Goal: Task Accomplishment & Management: Use online tool/utility

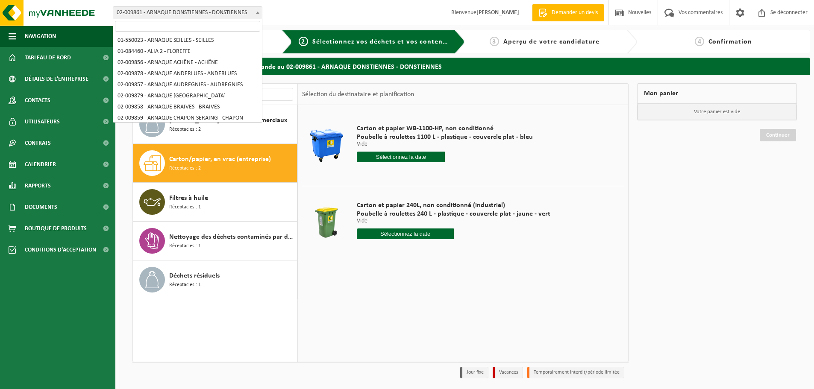
click at [180, 7] on span "02-009861 - ARNAQUE DONSTIENNES - DONSTIENNES" at bounding box center [187, 13] width 149 height 12
select select "953"
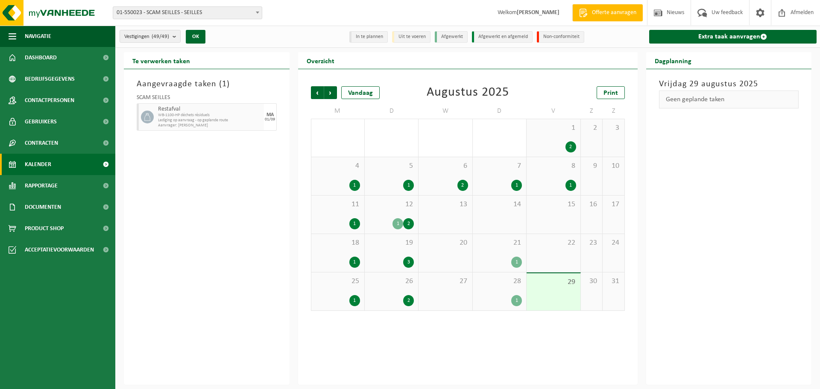
click at [344, 293] on div "25 1" at bounding box center [337, 291] width 53 height 38
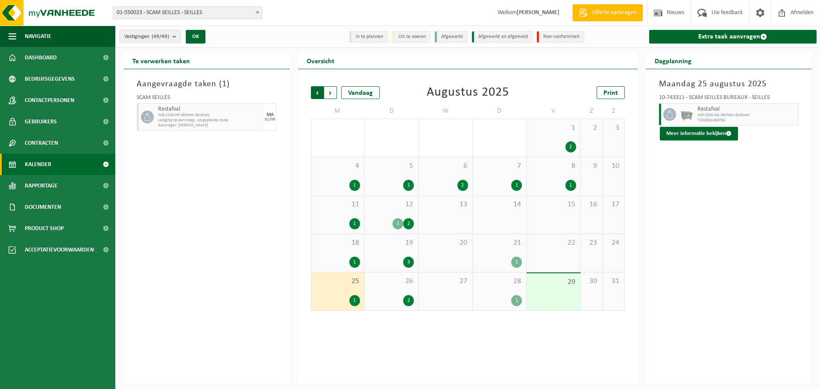
click at [332, 92] on span "Volgende" at bounding box center [330, 92] width 13 height 13
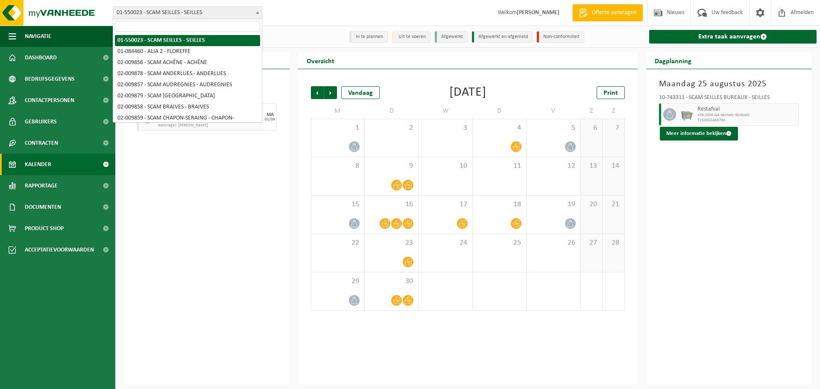
click at [209, 14] on span "01-550023 - SCAM SEILLES - SEILLES" at bounding box center [187, 13] width 149 height 12
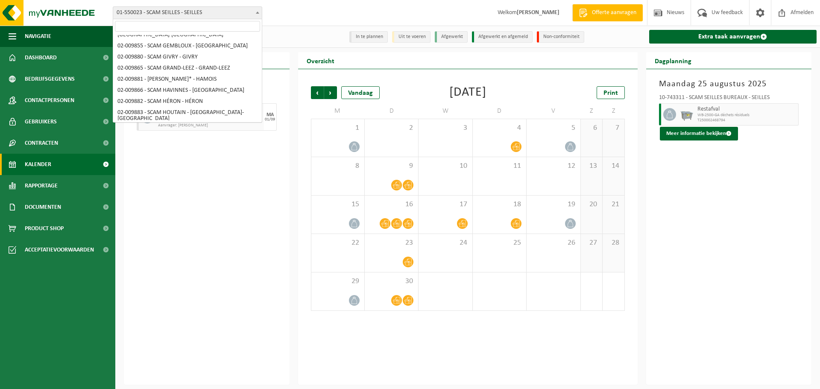
scroll to position [171, 0]
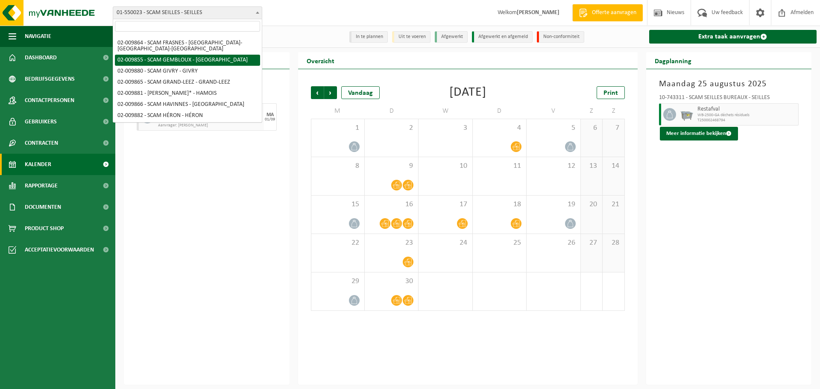
select select "1901"
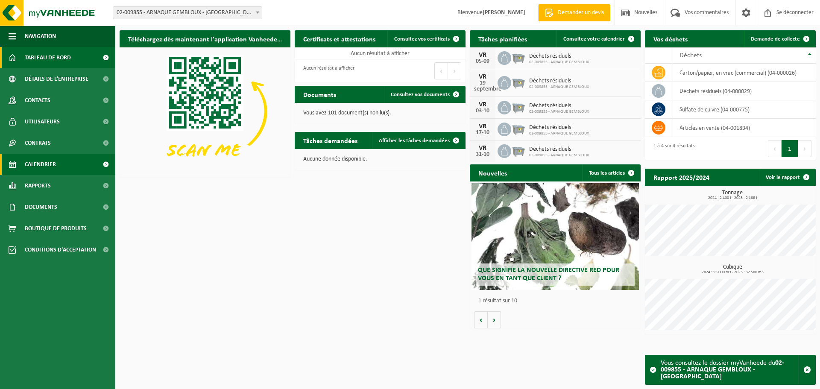
click at [62, 161] on link "Calendrier" at bounding box center [57, 164] width 115 height 21
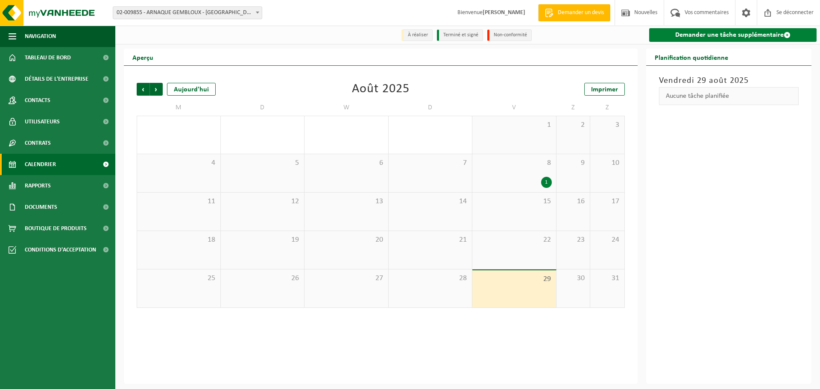
click at [709, 33] on font "Demander une tâche supplémentaire" at bounding box center [729, 35] width 108 height 7
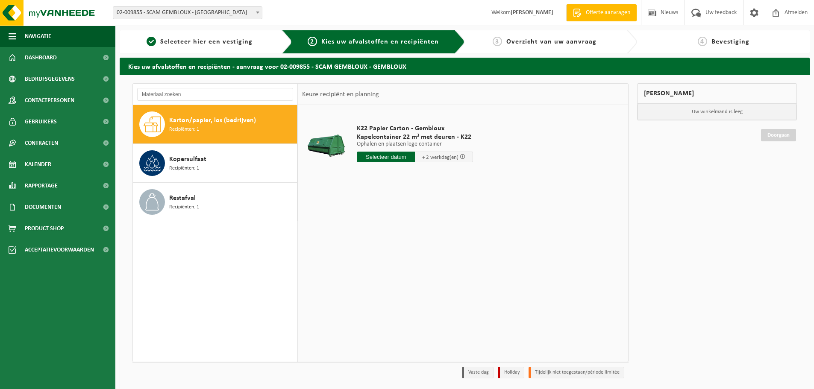
click at [399, 157] on input "text" at bounding box center [386, 157] width 58 height 11
click at [454, 176] on icon at bounding box center [454, 177] width 2 height 4
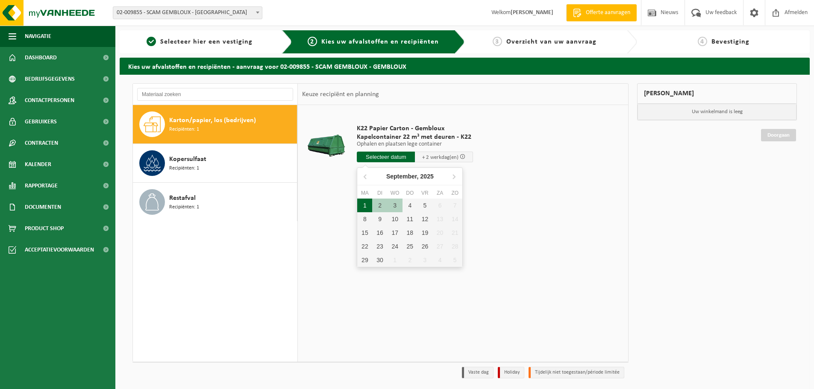
click at [366, 206] on div "1" at bounding box center [364, 206] width 15 height 14
type input "Van 2025-09-01"
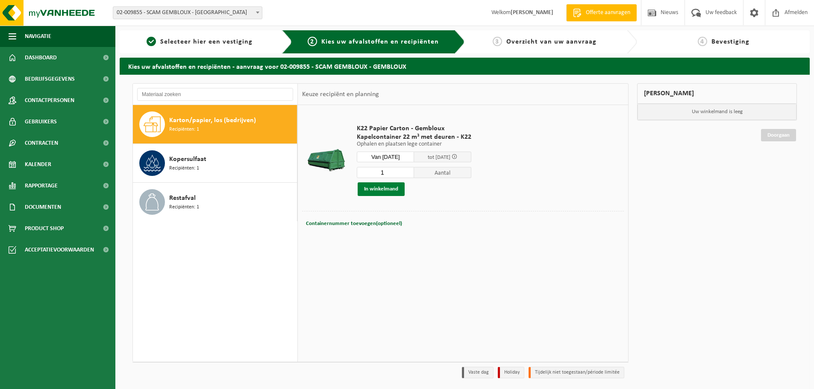
click at [387, 187] on button "In winkelmand" at bounding box center [380, 189] width 47 height 14
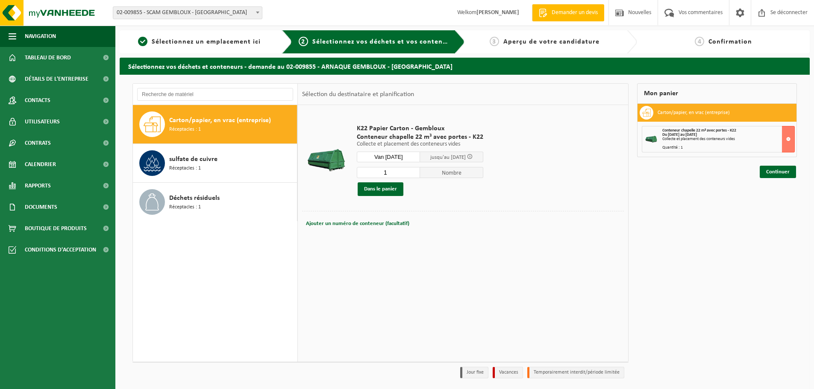
click at [616, 215] on div "Ajouter un numéro de conteneur (facultatif) Annuler" at bounding box center [463, 223] width 322 height 25
click at [770, 173] on font "Continuer" at bounding box center [777, 172] width 23 height 6
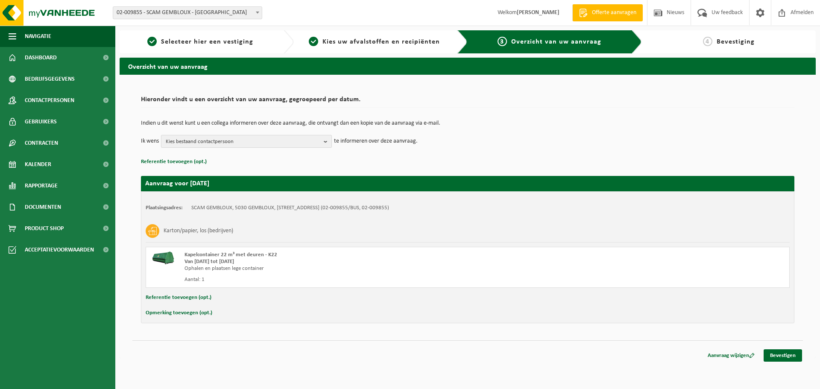
click at [283, 139] on span "Kies bestaand contactpersoon" at bounding box center [243, 141] width 155 height 13
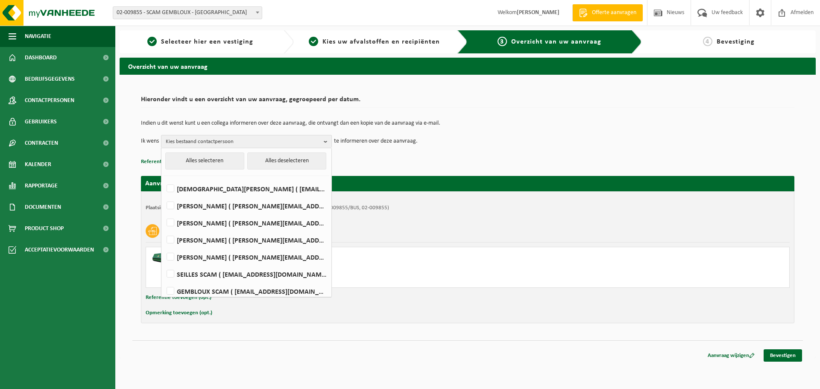
click at [699, 195] on div "Plaatsingsadres: SCAM GEMBLOUX, 5030 GEMBLOUX, RUE DU BATY D'ERNAGE 5 (02-00985…" at bounding box center [467, 257] width 653 height 132
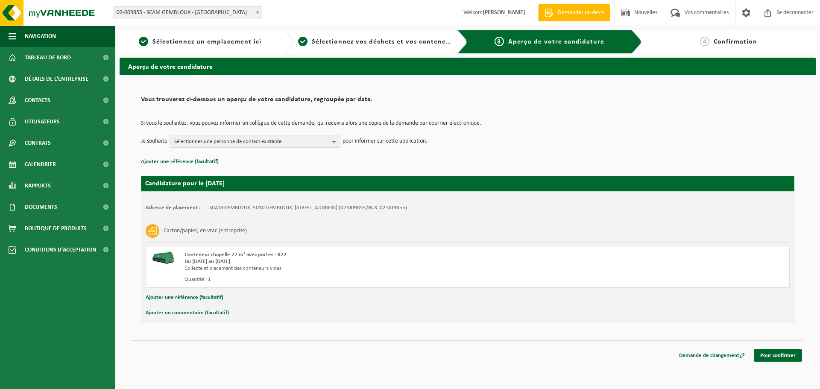
drag, startPoint x: 708, startPoint y: 21, endPoint x: 775, endPoint y: 53, distance: 74.3
click at [775, 53] on div "4 Confirmation" at bounding box center [735, 41] width 187 height 23
click at [328, 141] on span "Sélectionnez une personne de contact existante" at bounding box center [251, 141] width 155 height 13
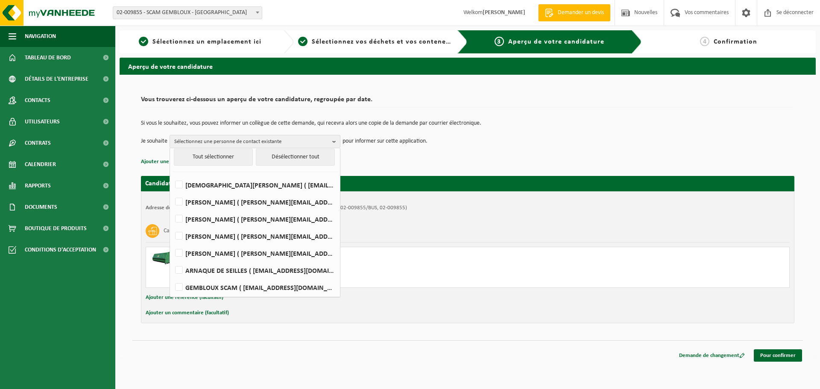
scroll to position [5, 0]
click at [179, 284] on label "GEMBLOUX SCAM ( gembloux.scam@scam-sc.be )" at bounding box center [254, 286] width 162 height 13
click at [172, 276] on input "GEMBLOUX SCAM ( gembloux.scam@scam-sc.be )" at bounding box center [172, 275] width 0 height 0
checkbox input "true"
click at [540, 144] on td "Je souhaite GEMBLOUX SCAM Tout sélectionner Désélectionner tout CHRISTIAN BALDU…" at bounding box center [467, 141] width 653 height 13
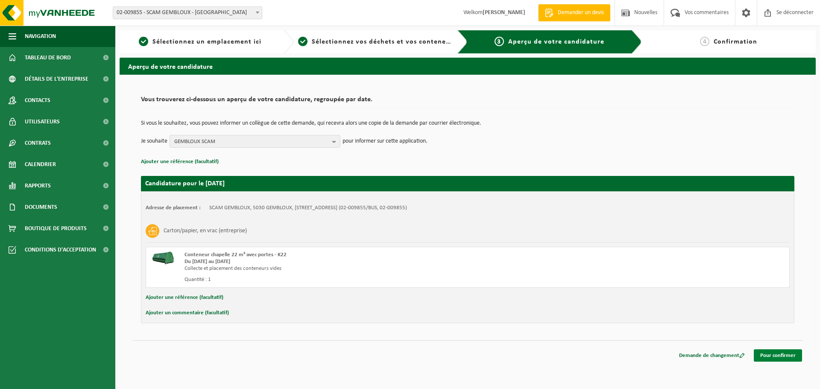
click at [775, 355] on font "Pour confirmer" at bounding box center [777, 356] width 35 height 6
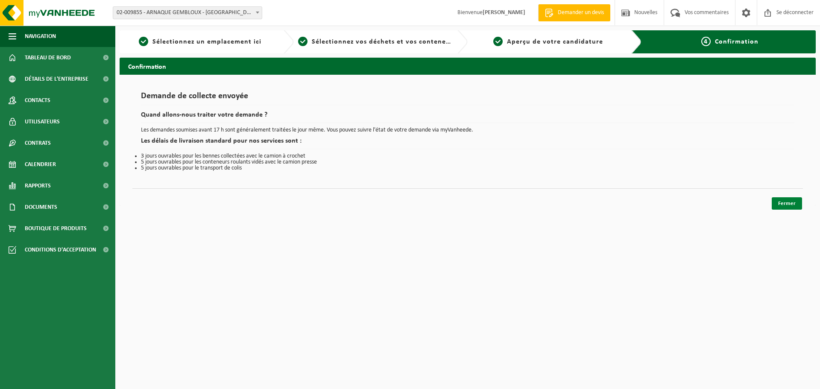
click at [791, 205] on font "Fermer" at bounding box center [787, 204] width 18 height 6
